Goal: Transaction & Acquisition: Purchase product/service

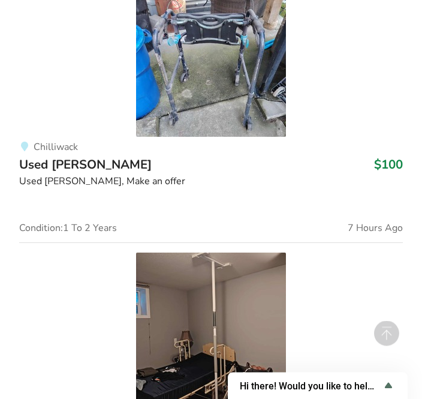
scroll to position [2550, 0]
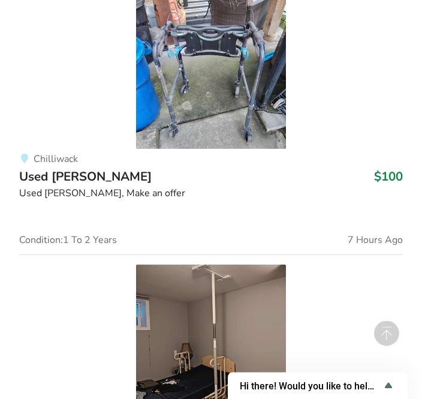
click at [243, 335] on img at bounding box center [211, 340] width 150 height 150
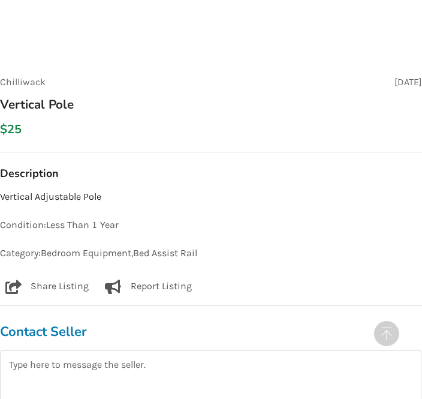
scroll to position [548, 0]
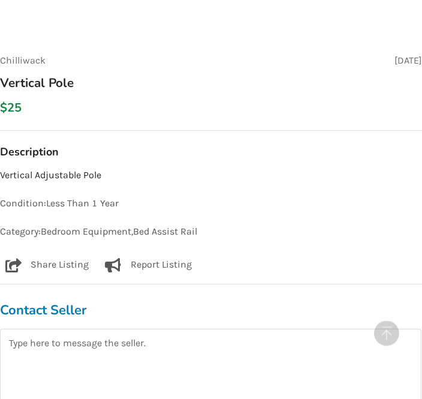
click at [68, 314] on h3 "Contact Seller" at bounding box center [210, 310] width 421 height 17
click at [91, 348] on textarea at bounding box center [210, 372] width 421 height 86
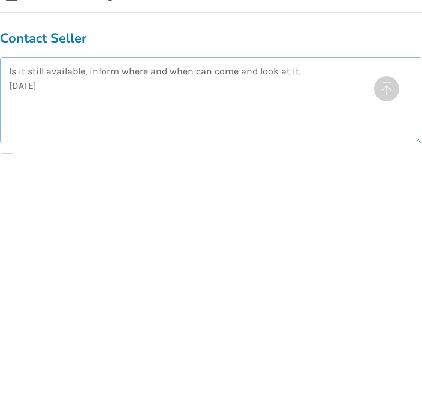
scroll to position [576, 2]
type textarea "Is it still available, inform where and when can come and look at it. Zul"
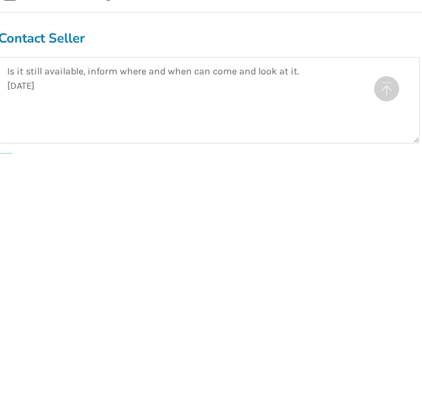
click at [4, 397] on label "I agree to the Terms of Use" at bounding box center [67, 404] width 138 height 14
checkbox input "true"
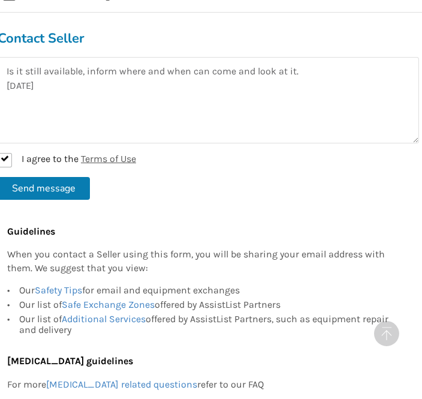
click at [49, 189] on button "Send message" at bounding box center [44, 188] width 92 height 23
click at [2, 163] on label "I agree to the Terms of Use" at bounding box center [67, 160] width 138 height 14
checkbox input "true"
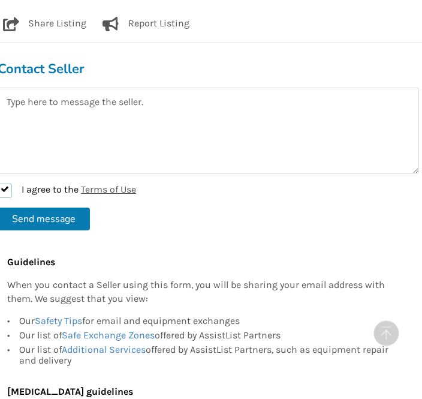
scroll to position [790, 2]
click at [204, 112] on textarea at bounding box center [208, 131] width 421 height 86
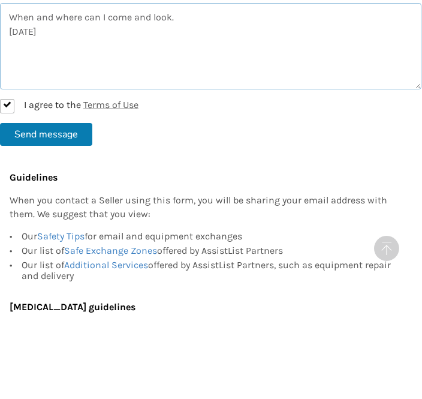
type textarea "When and where can I come and look. Zul"
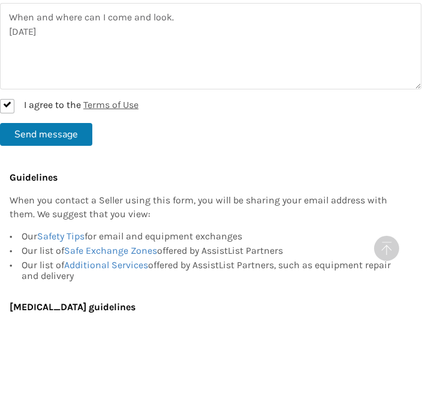
click at [66, 208] on button "Send message" at bounding box center [46, 219] width 92 height 23
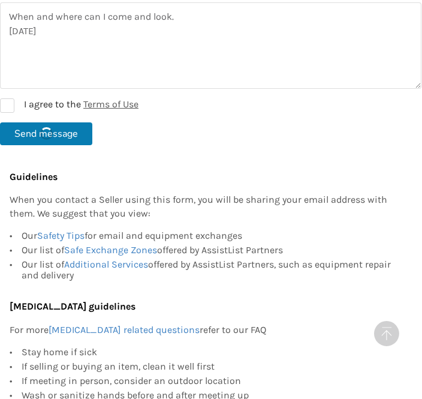
checkbox input "false"
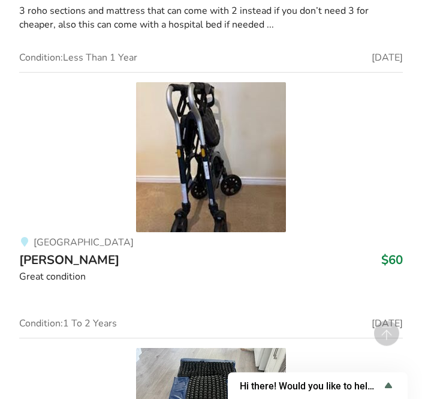
scroll to position [5654, 0]
click at [203, 179] on img at bounding box center [211, 157] width 150 height 150
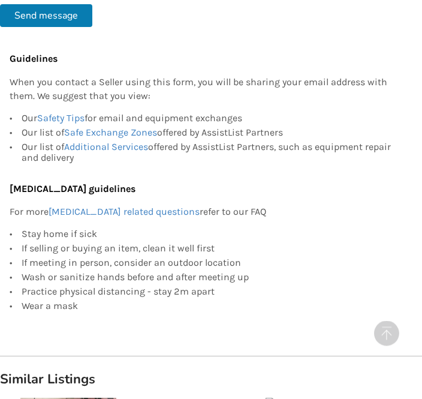
scroll to position [1119, 0]
